Goal: Information Seeking & Learning: Compare options

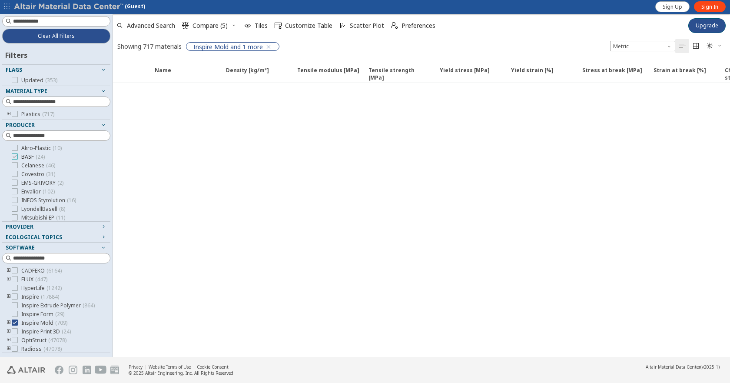
click at [20, 159] on label "BASF ( 24 )" at bounding box center [28, 156] width 33 height 7
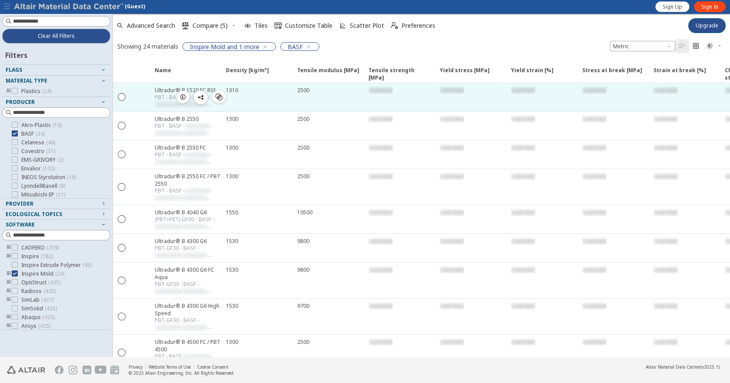
click at [169, 89] on div "Ultradur® B 1520 FC R01" at bounding box center [188, 89] width 66 height 7
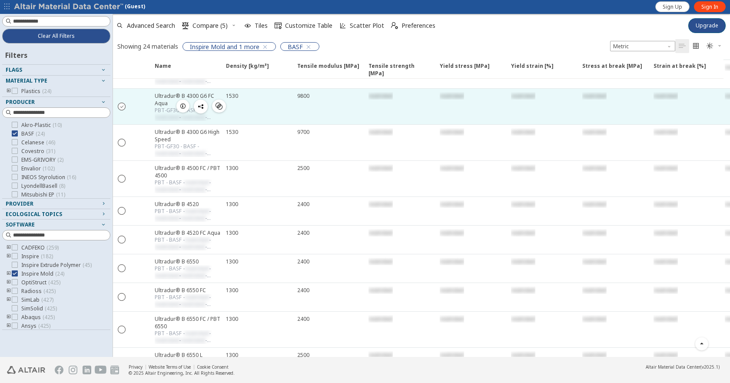
click at [123, 108] on icon "" at bounding box center [122, 106] width 8 height 8
click at [710, 6] on span "Sign In" at bounding box center [710, 6] width 17 height 7
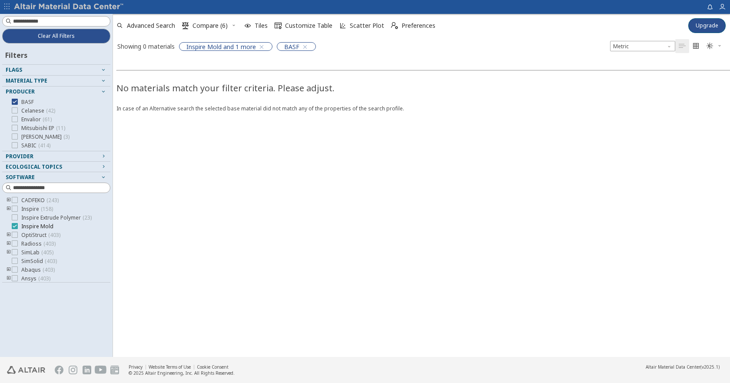
click at [13, 229] on div at bounding box center [15, 226] width 6 height 6
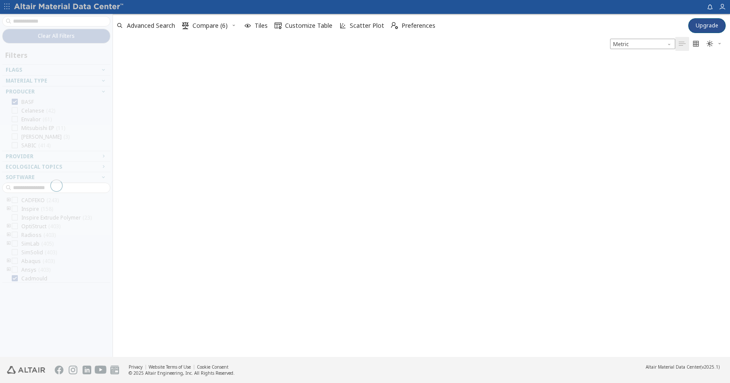
click at [233, 30] on span "button" at bounding box center [234, 26] width 9 height 14
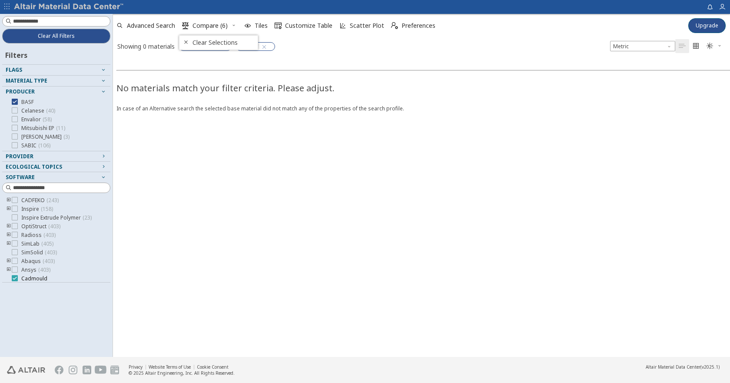
click at [13, 277] on icon at bounding box center [15, 278] width 6 height 6
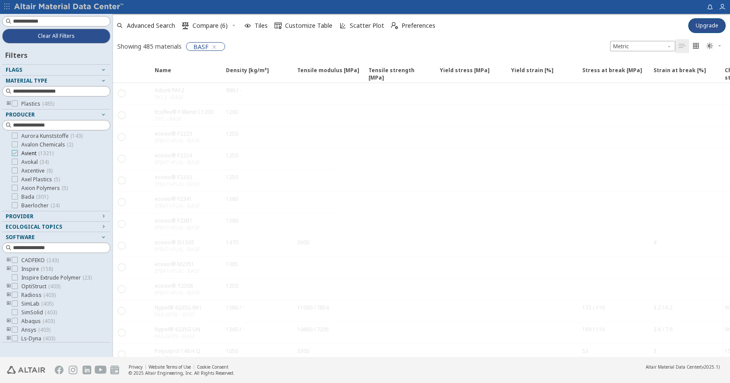
scroll to position [609, 0]
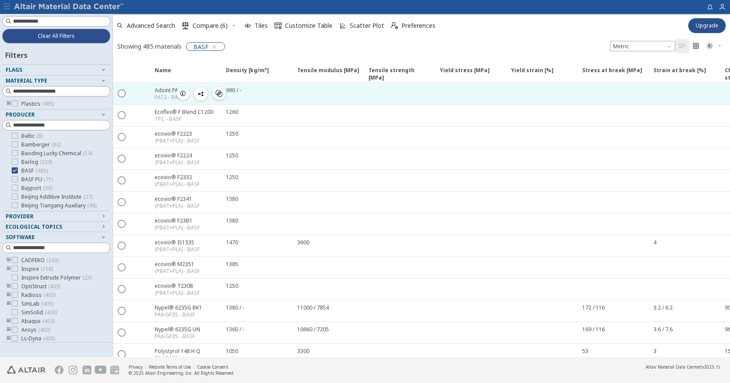
click at [174, 89] on div "Adsint PA12" at bounding box center [170, 89] width 30 height 7
click at [171, 93] on div "Adsint PA12" at bounding box center [170, 89] width 30 height 7
click at [163, 86] on div "Adsint PA12" at bounding box center [170, 89] width 30 height 7
click at [170, 87] on div "Adsint PA12" at bounding box center [170, 89] width 30 height 7
click at [118, 94] on icon "" at bounding box center [122, 93] width 8 height 8
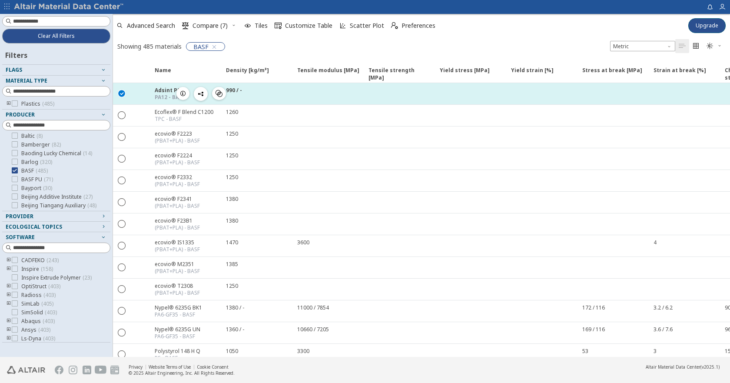
click at [158, 89] on div "Adsint PA12" at bounding box center [171, 89] width 32 height 7
click at [184, 95] on icon "button" at bounding box center [183, 93] width 7 height 7
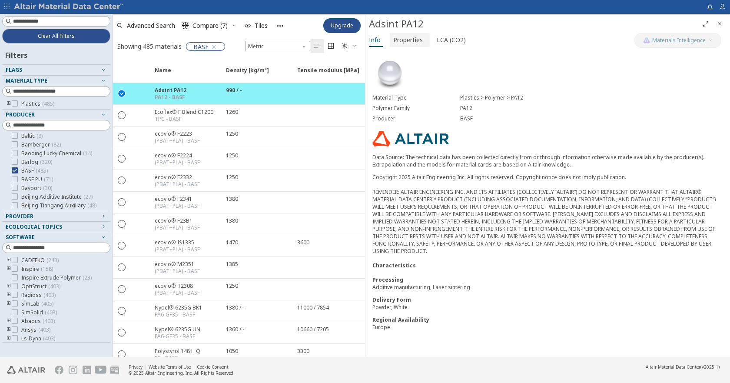
click at [413, 40] on span "Properties" at bounding box center [408, 40] width 30 height 14
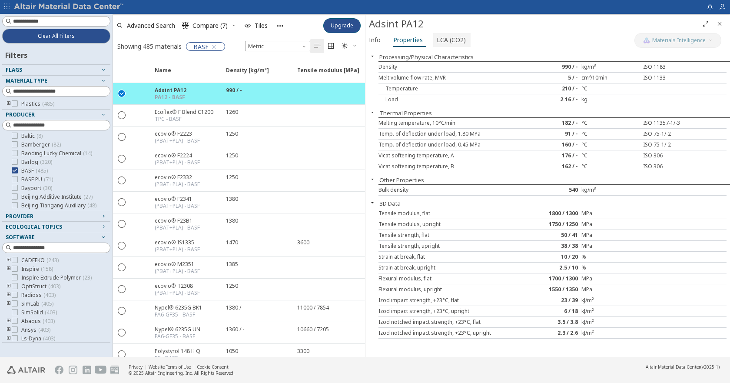
click at [453, 43] on span "LCA (CO2)" at bounding box center [451, 40] width 29 height 14
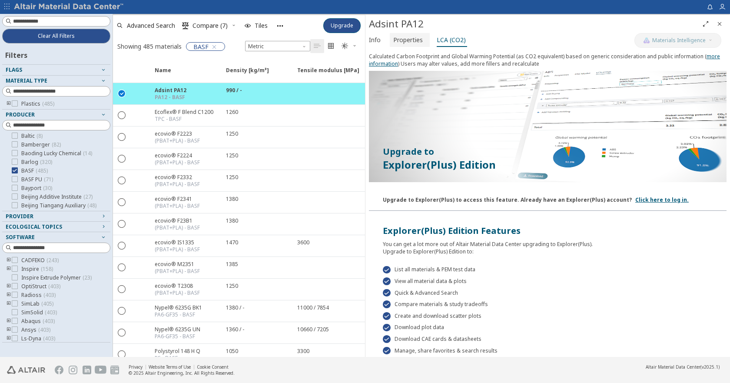
click at [410, 43] on span "Properties" at bounding box center [408, 40] width 30 height 14
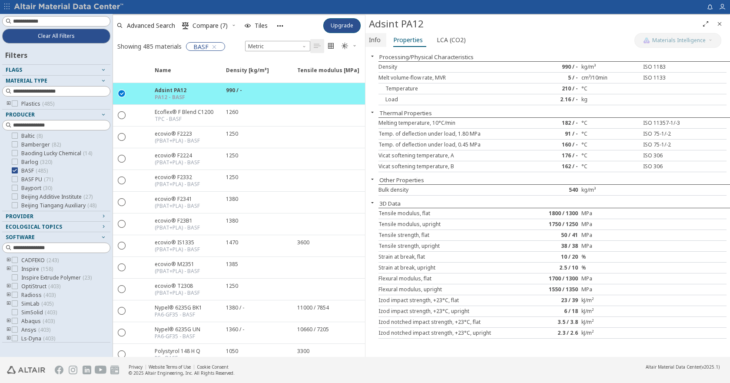
click at [380, 34] on span "Info" at bounding box center [375, 40] width 12 height 14
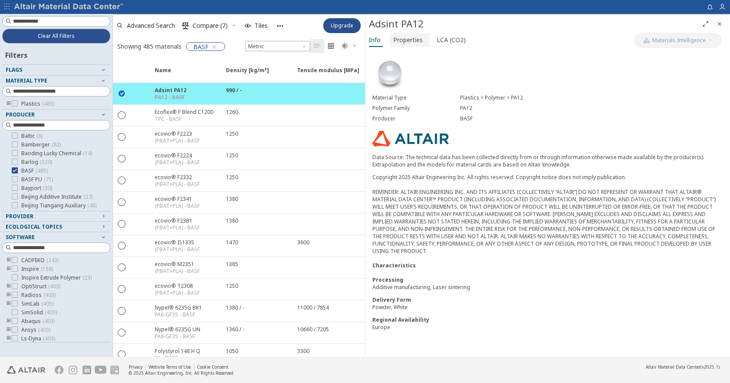
click at [407, 38] on span "Properties" at bounding box center [408, 40] width 30 height 14
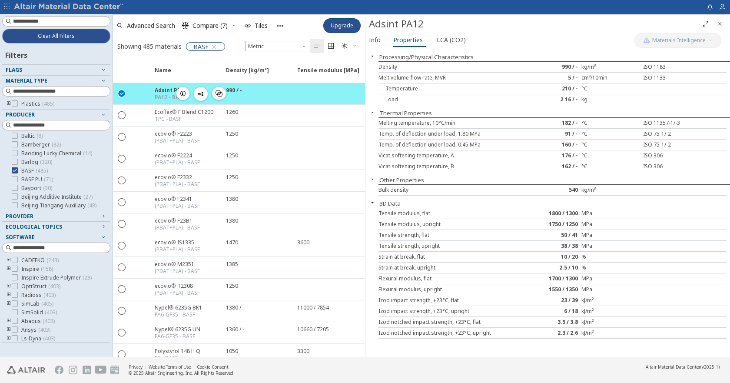
click at [120, 97] on div " " at bounding box center [121, 94] width 17 height 16
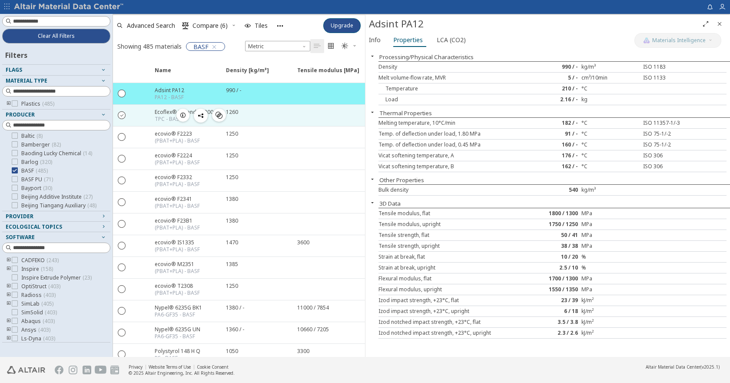
click at [123, 116] on icon "" at bounding box center [122, 115] width 8 height 8
click at [181, 115] on icon "button" at bounding box center [183, 115] width 7 height 7
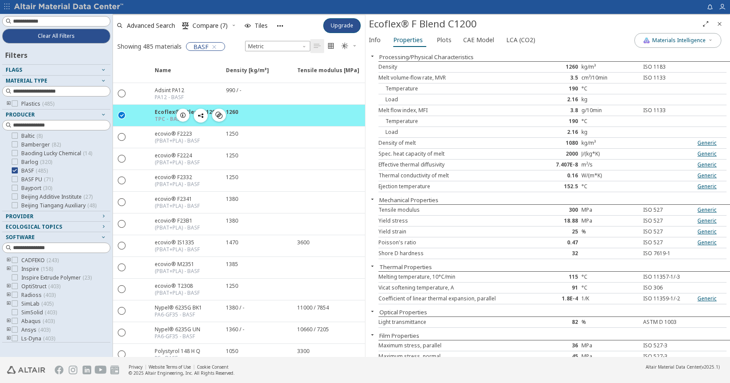
click at [223, 116] on span "" at bounding box center [219, 115] width 10 height 13
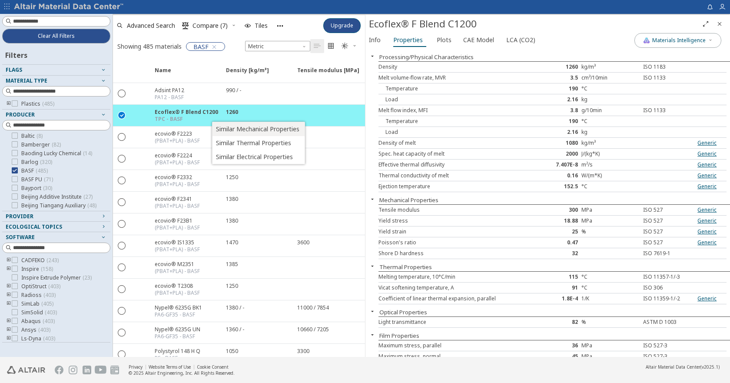
click at [221, 130] on span "Similar Mechanical Properties" at bounding box center [257, 129] width 83 height 14
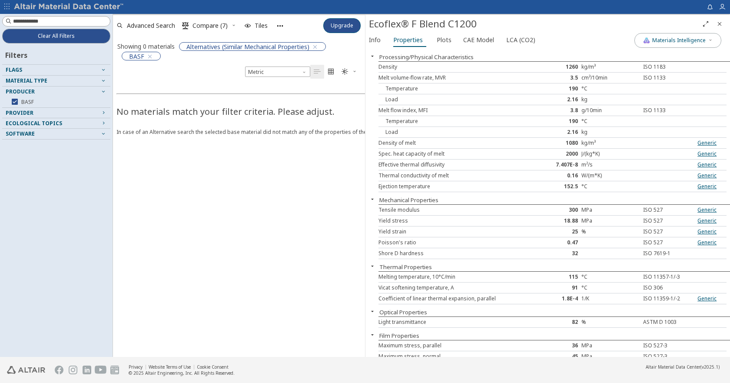
click at [312, 48] on span "button" at bounding box center [313, 47] width 9 height 9
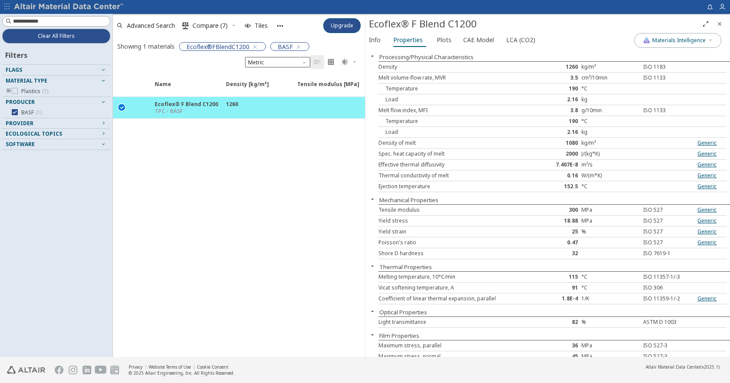
click at [257, 48] on icon "button" at bounding box center [255, 46] width 7 height 7
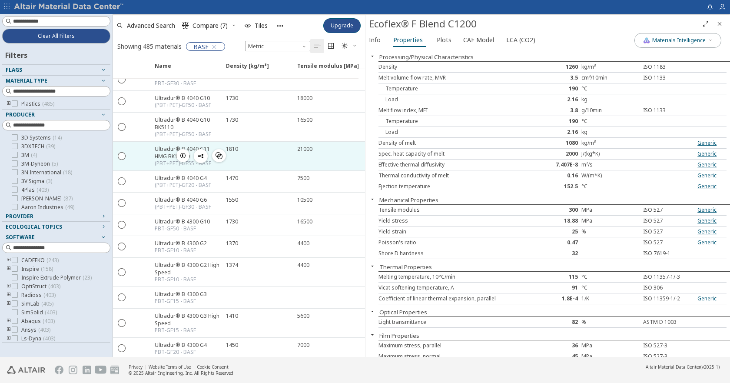
scroll to position [522, 0]
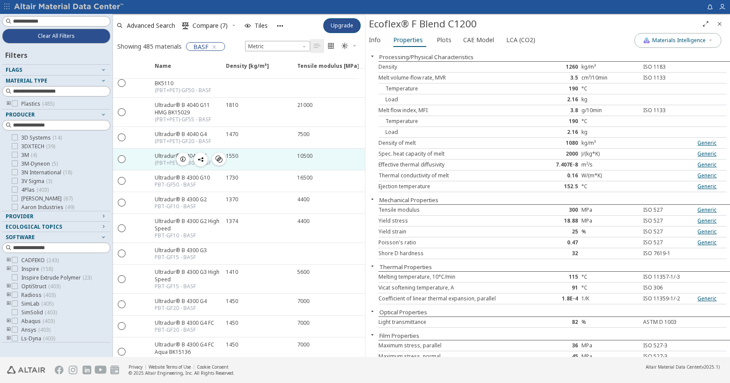
click at [180, 158] on icon "button" at bounding box center [183, 159] width 7 height 7
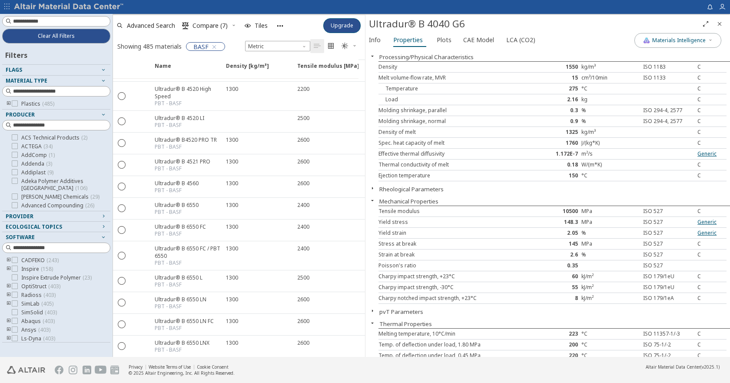
scroll to position [2105, 0]
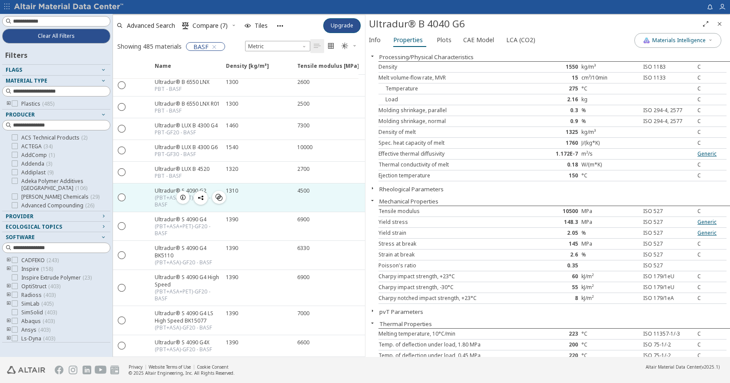
click at [183, 194] on icon "button" at bounding box center [183, 197] width 7 height 7
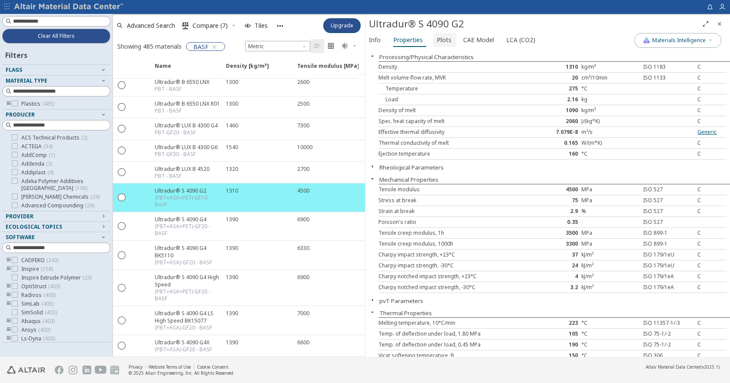
click at [444, 39] on span "Plots" at bounding box center [444, 40] width 15 height 14
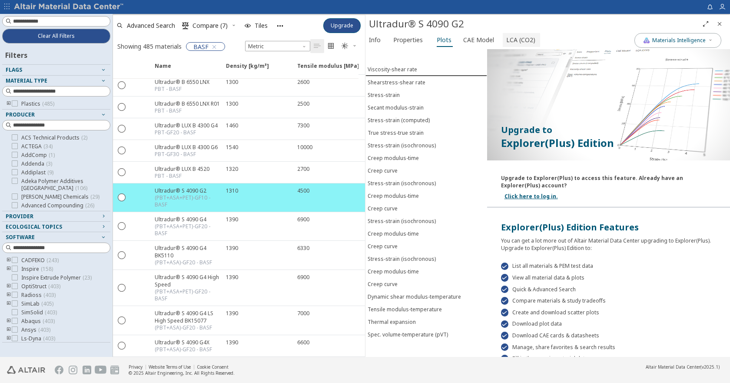
click at [521, 38] on span "LCA (CO2)" at bounding box center [520, 40] width 29 height 14
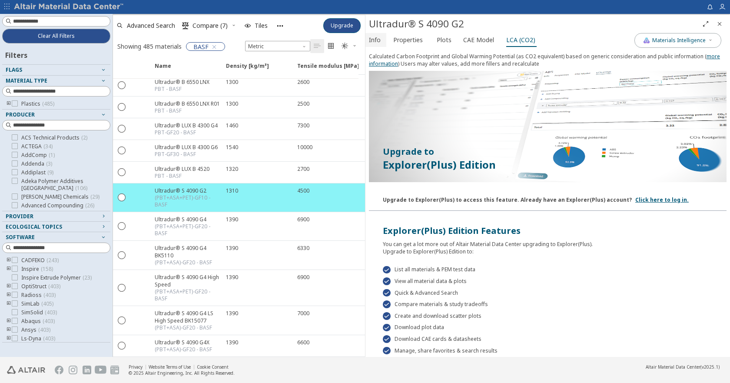
click at [374, 40] on span "Info" at bounding box center [375, 40] width 12 height 14
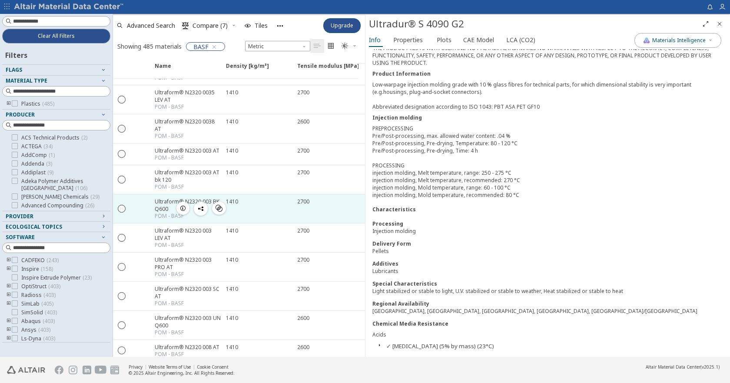
scroll to position [2887, 0]
